Goal: Communication & Community: Ask a question

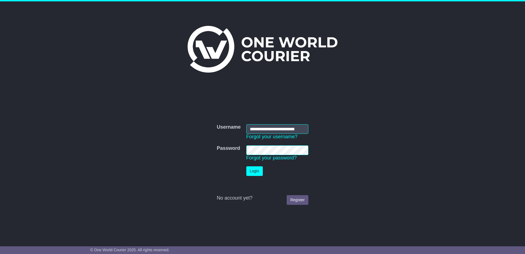
click at [260, 172] on button "Login" at bounding box center [255, 171] width 16 height 10
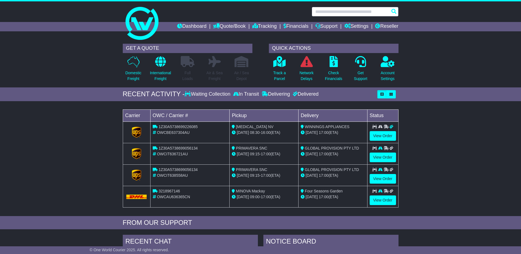
drag, startPoint x: 331, startPoint y: 8, endPoint x: 332, endPoint y: 12, distance: 4.4
click at [331, 8] on input "text" at bounding box center [355, 12] width 87 height 10
paste input "**********"
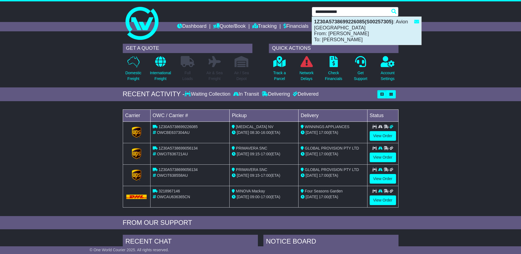
click at [344, 27] on div "1Z30A5738699226085(S00257305) : Avion Australia From: Maxim Van Balen To: TAMAR…" at bounding box center [366, 31] width 109 height 28
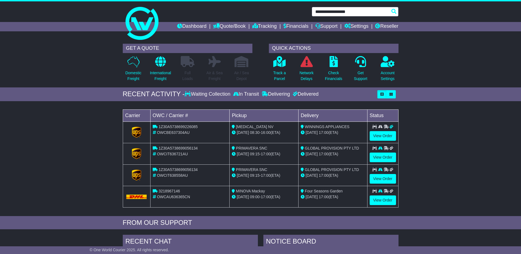
type input "**********"
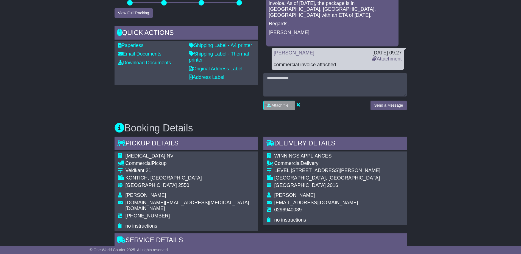
scroll to position [137, 0]
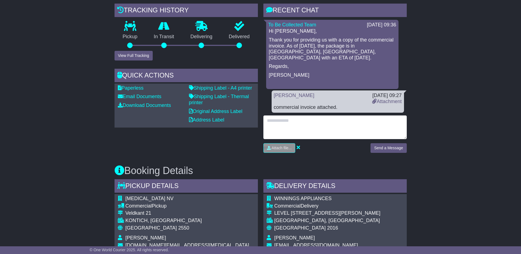
click at [311, 123] on textarea at bounding box center [335, 127] width 143 height 24
type textarea "**********"
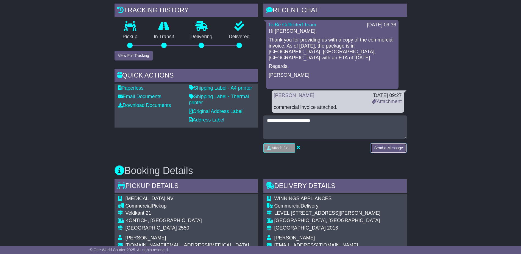
click at [386, 143] on button "Send a Message" at bounding box center [389, 148] width 36 height 10
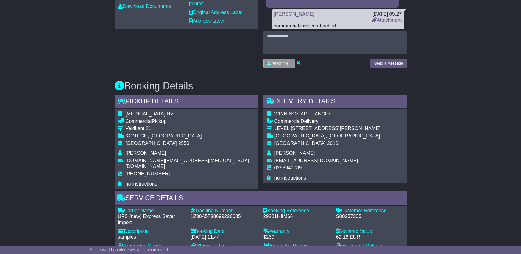
scroll to position [302, 0]
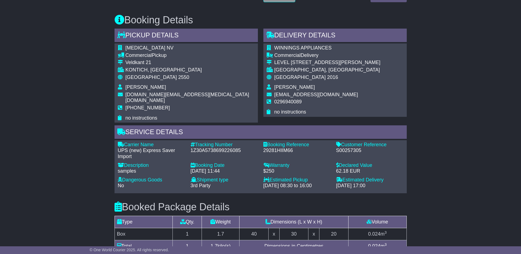
click at [353, 148] on div "S00257305" at bounding box center [369, 151] width 67 height 6
copy div "S00257305"
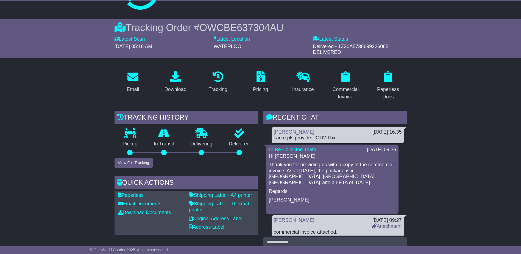
scroll to position [0, 0]
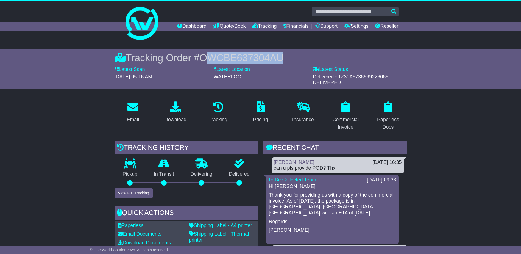
drag, startPoint x: 285, startPoint y: 58, endPoint x: 204, endPoint y: 59, distance: 80.8
click at [204, 59] on div "Tracking Order # OWCBE637304AU" at bounding box center [261, 58] width 292 height 12
